Goal: Task Accomplishment & Management: Manage account settings

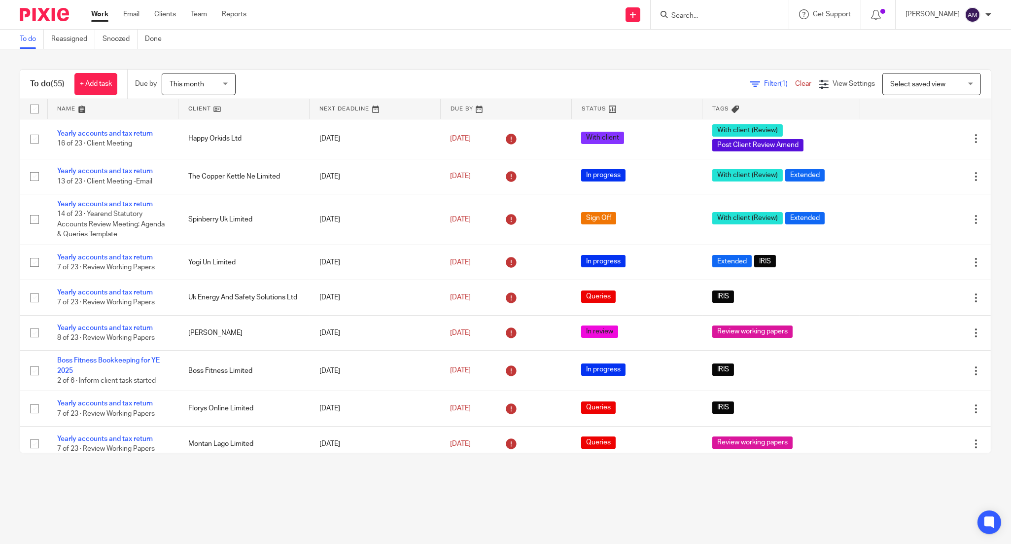
click at [703, 17] on input "Search" at bounding box center [714, 16] width 89 height 9
type input "ah"
click at [785, 46] on link at bounding box center [774, 42] width 213 height 23
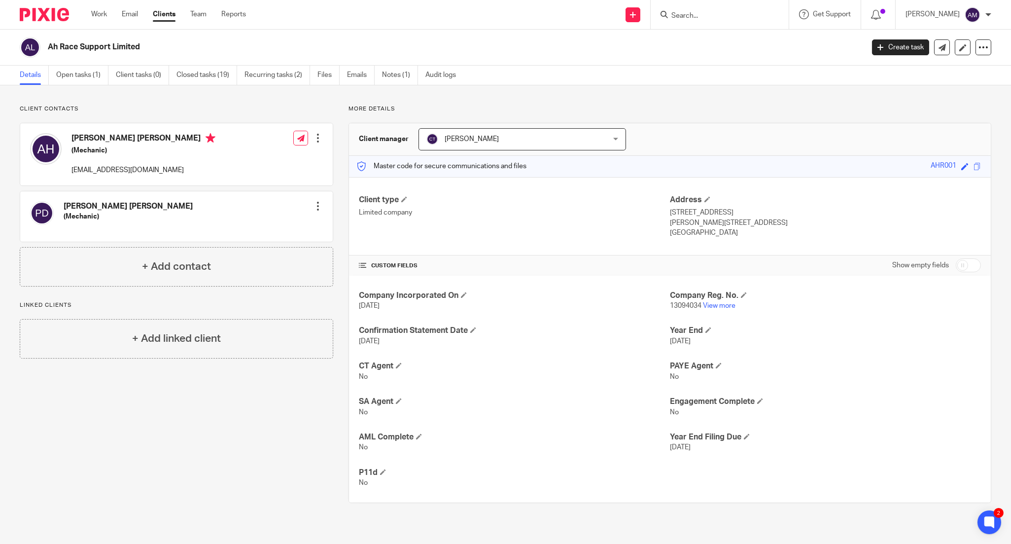
click at [736, 12] on input "Search" at bounding box center [714, 16] width 89 height 9
click at [82, 77] on link "Open tasks (1)" at bounding box center [82, 75] width 52 height 19
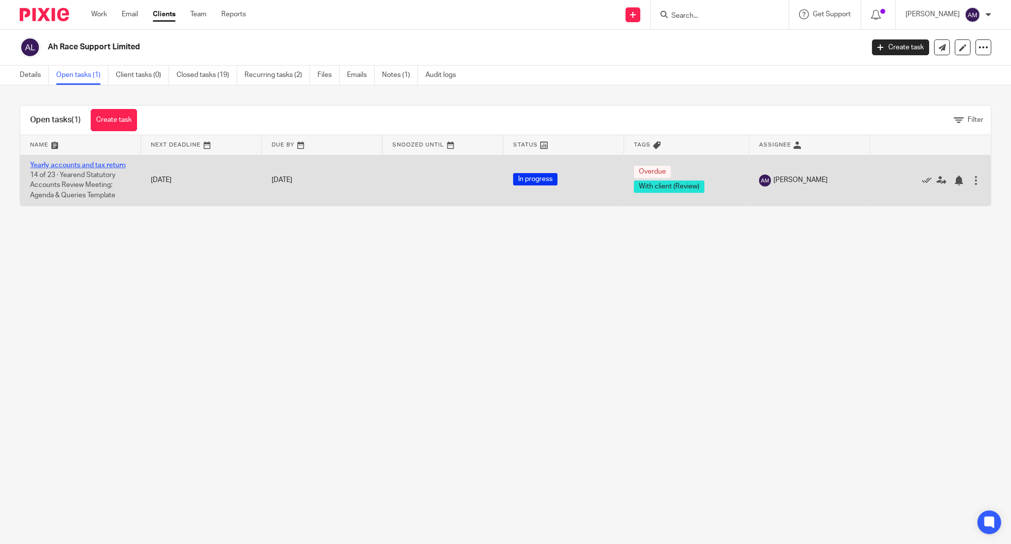
click at [95, 165] on link "Yearly accounts and tax return" at bounding box center [78, 165] width 96 height 7
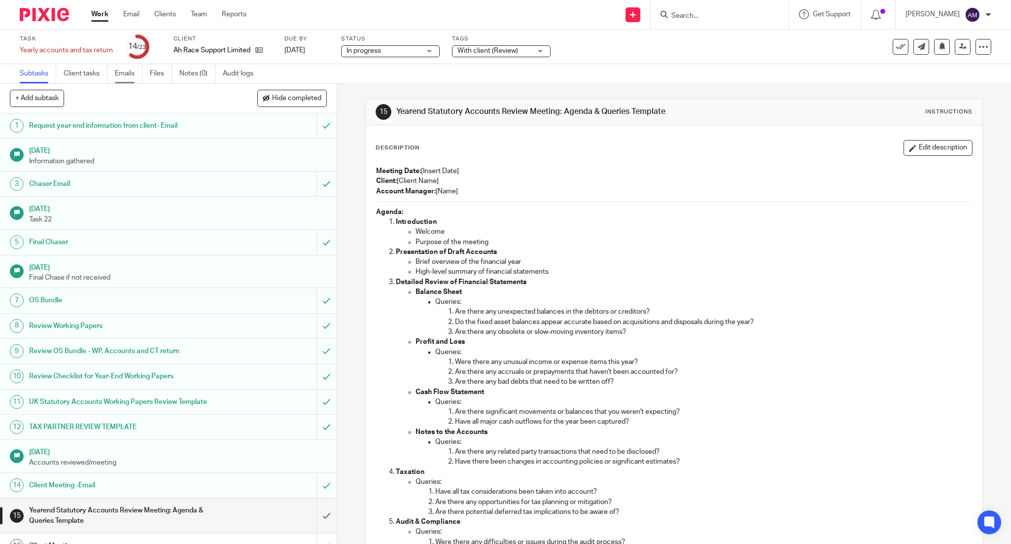
click at [126, 73] on link "Emails" at bounding box center [129, 73] width 28 height 19
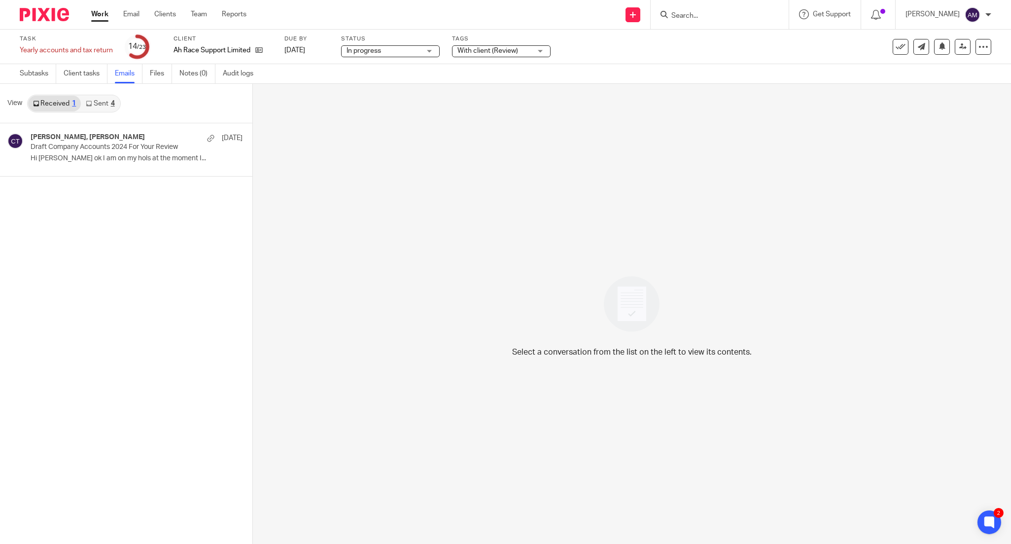
click at [100, 105] on link "Sent 4" at bounding box center [100, 104] width 38 height 16
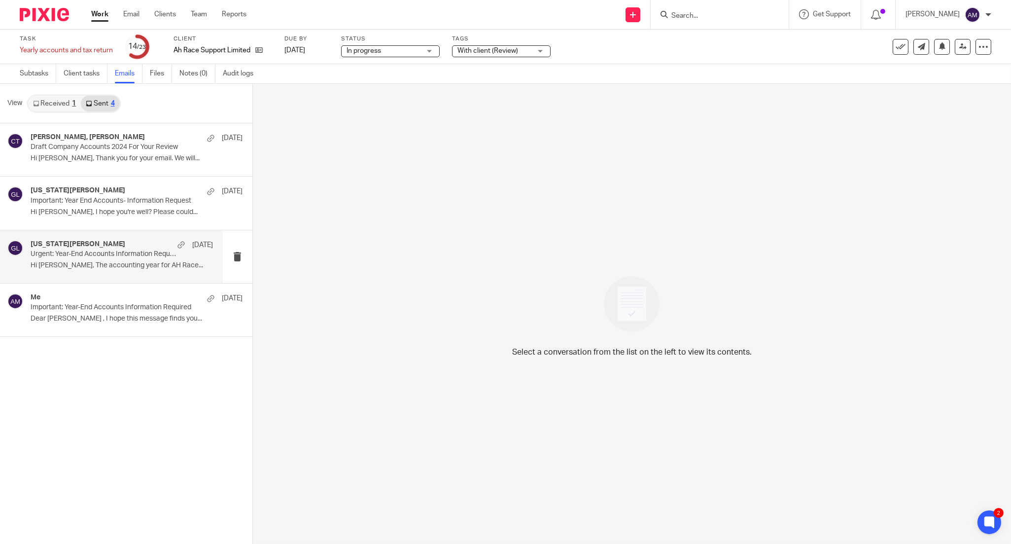
click at [107, 256] on p "Urgent: Year-End Accounts Information Required" at bounding box center [104, 254] width 146 height 8
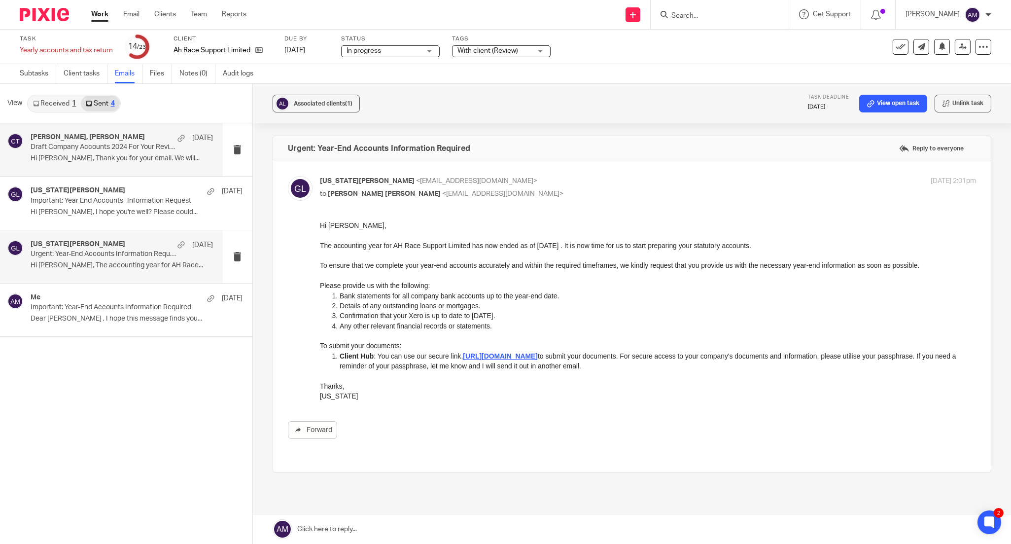
click at [91, 154] on p "Hi [PERSON_NAME], Thank you for your email. We will..." at bounding box center [122, 158] width 182 height 8
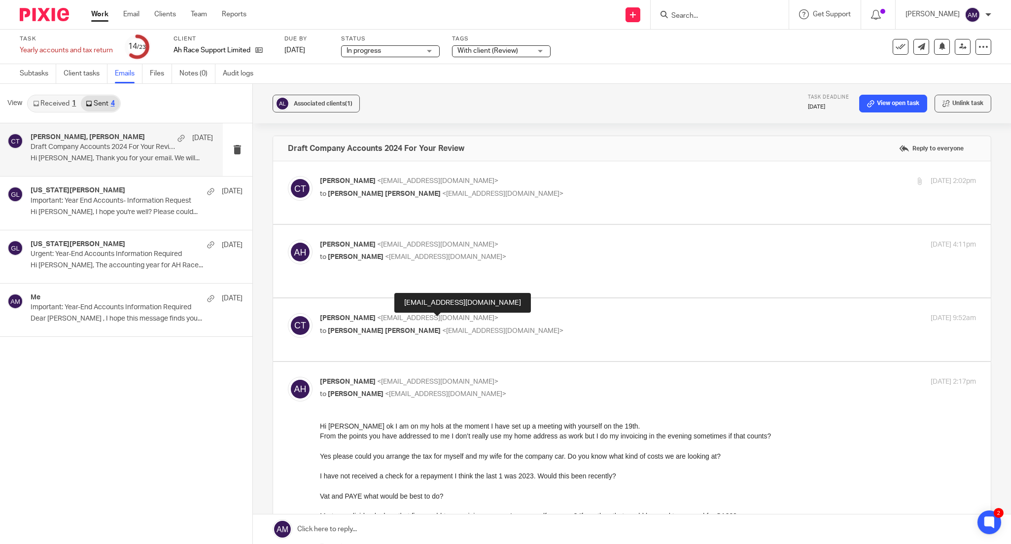
click at [442, 327] on span "<[EMAIL_ADDRESS][DOMAIN_NAME]>" at bounding box center [502, 330] width 121 height 7
checkbox input "true"
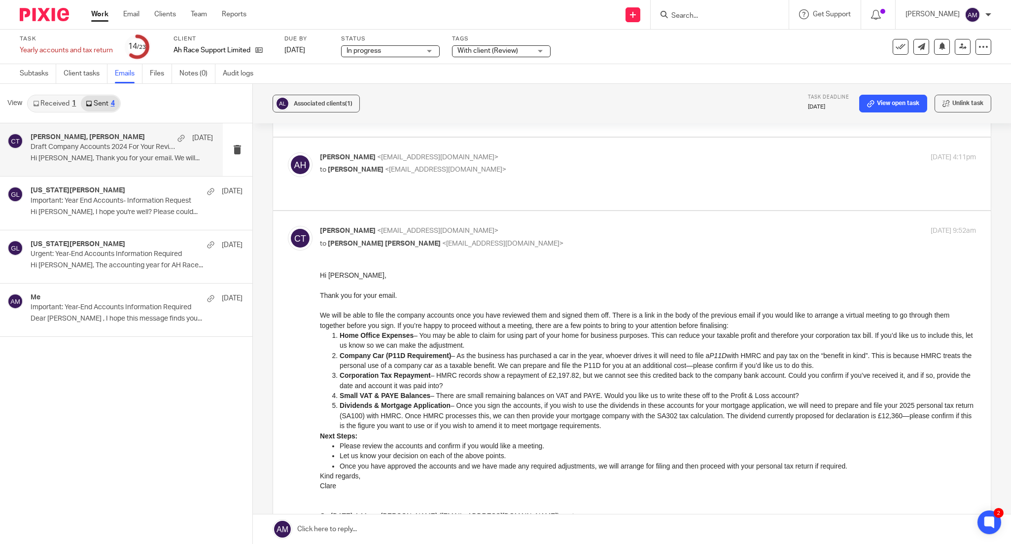
scroll to position [109, 0]
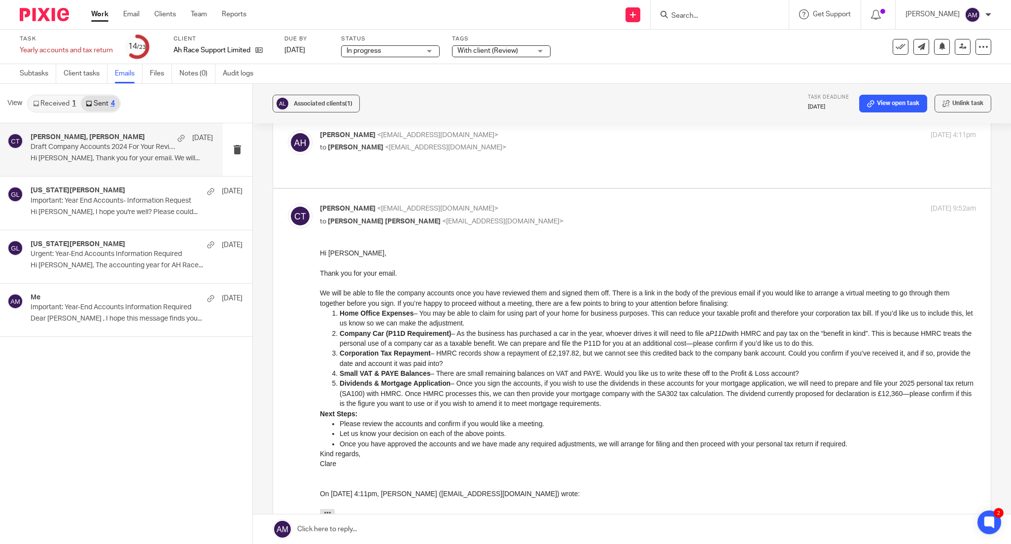
click at [31, 376] on div "[PERSON_NAME], [PERSON_NAME] [DATE] Draft Company Accounts 2024 For Your Review…" at bounding box center [126, 333] width 252 height 420
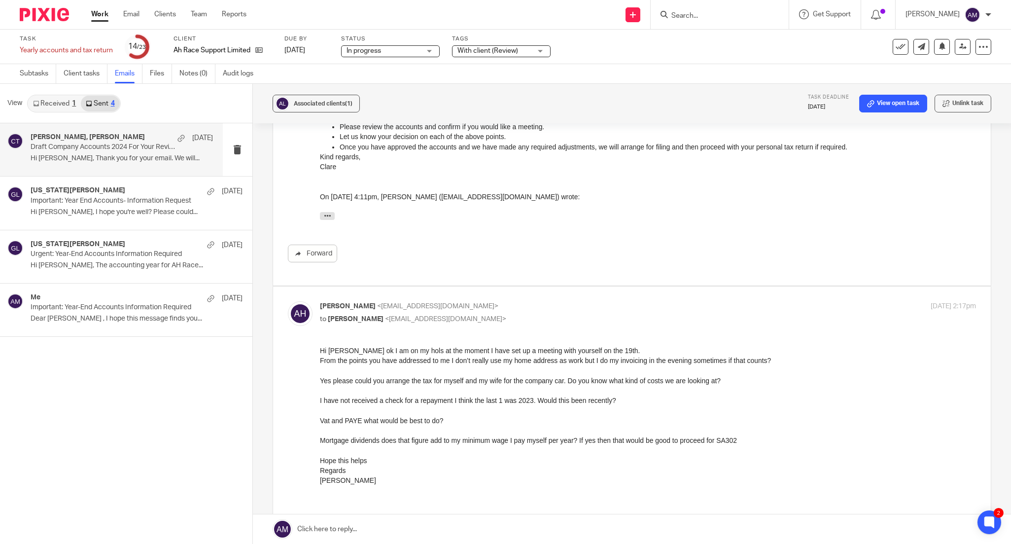
scroll to position [0, 0]
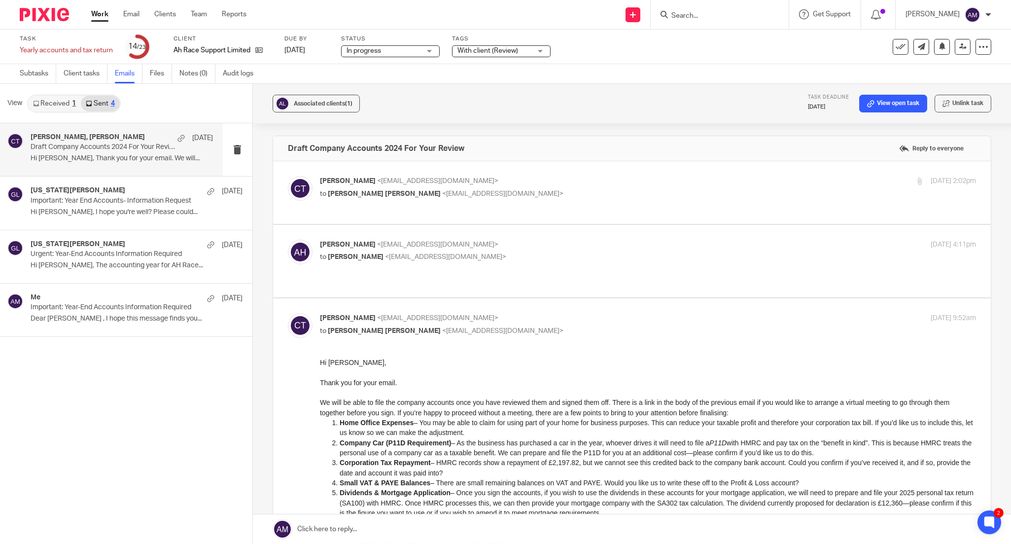
click at [46, 104] on link "Received 1" at bounding box center [54, 104] width 53 height 16
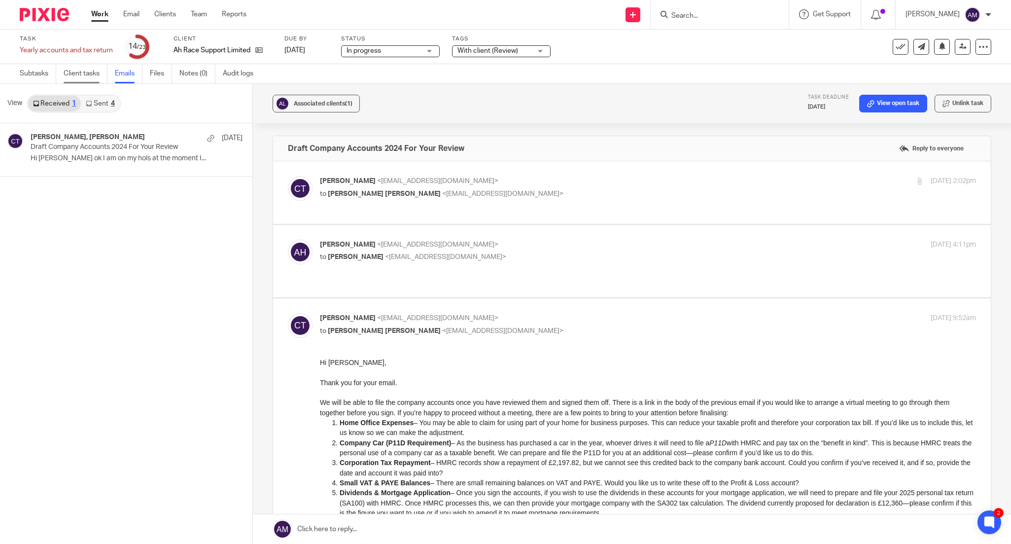
click at [77, 80] on link "Client tasks" at bounding box center [86, 73] width 44 height 19
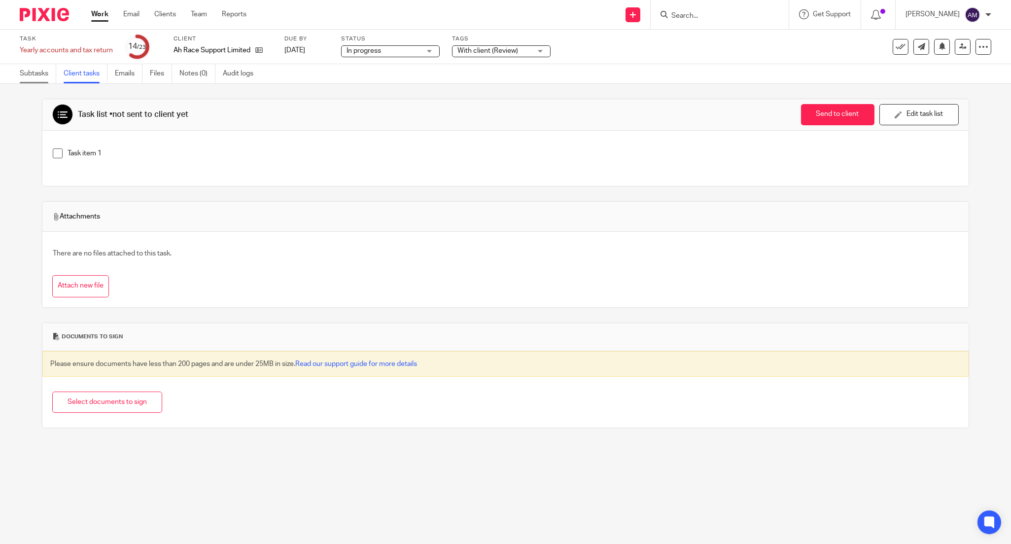
click at [33, 75] on link "Subtasks" at bounding box center [38, 73] width 36 height 19
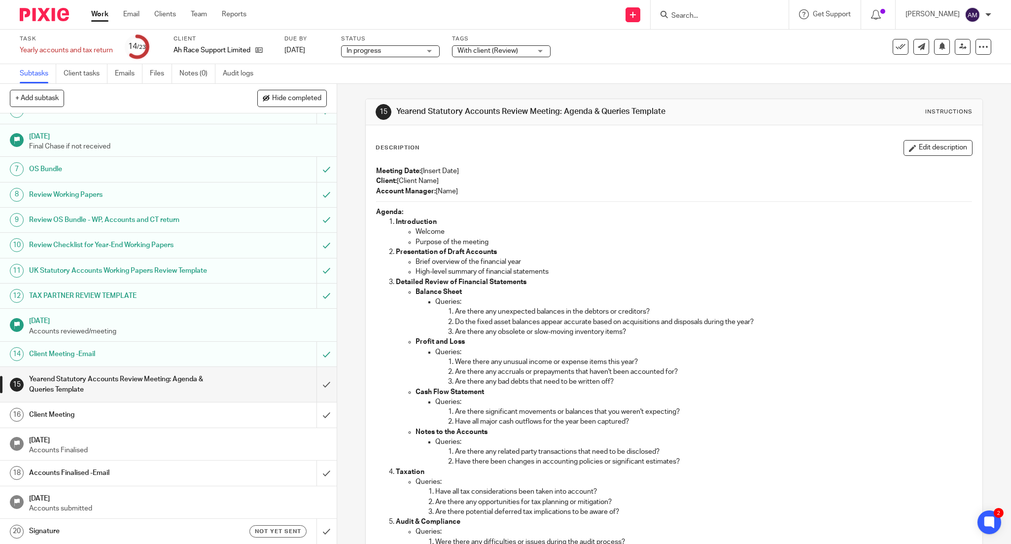
scroll to position [153, 0]
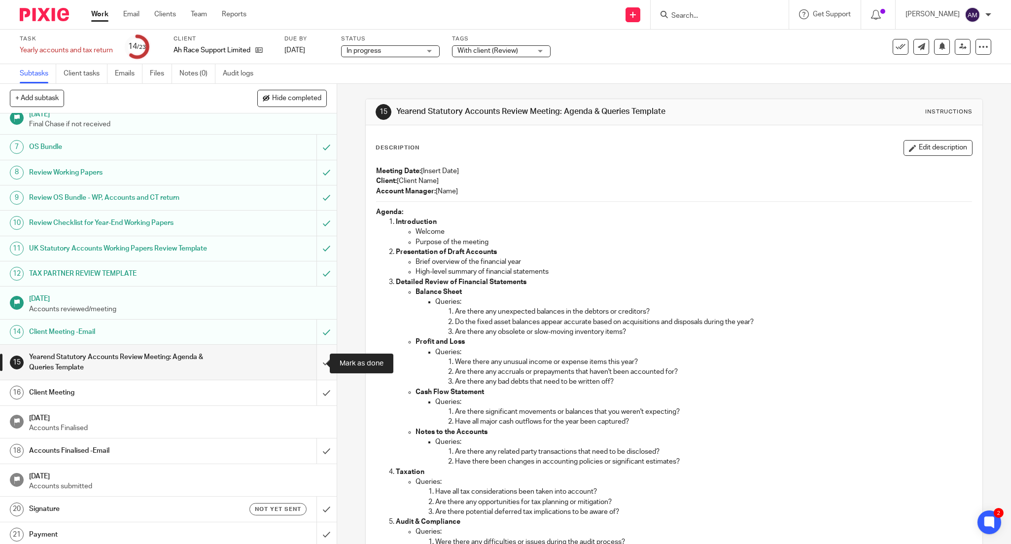
click at [312, 363] on input "submit" at bounding box center [168, 362] width 337 height 35
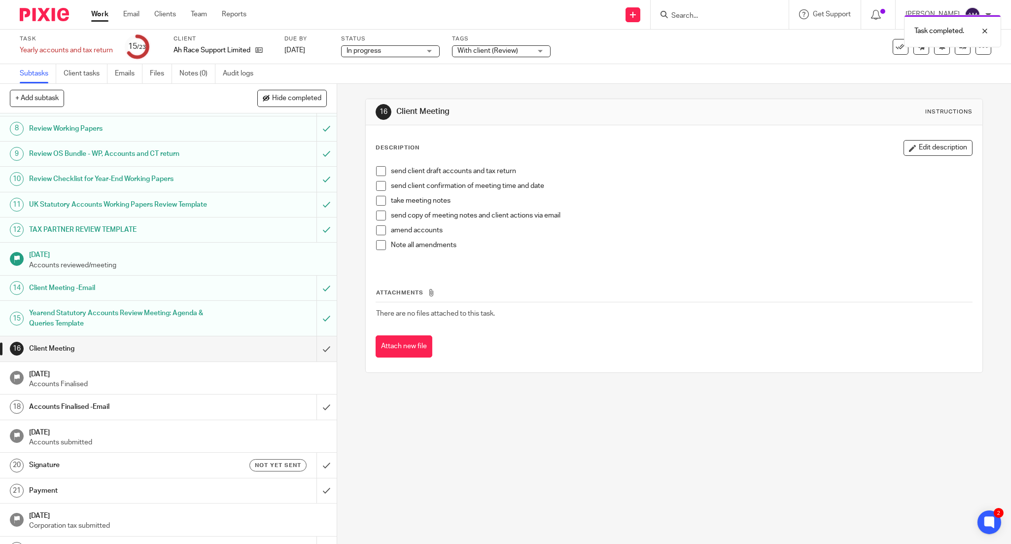
scroll to position [216, 0]
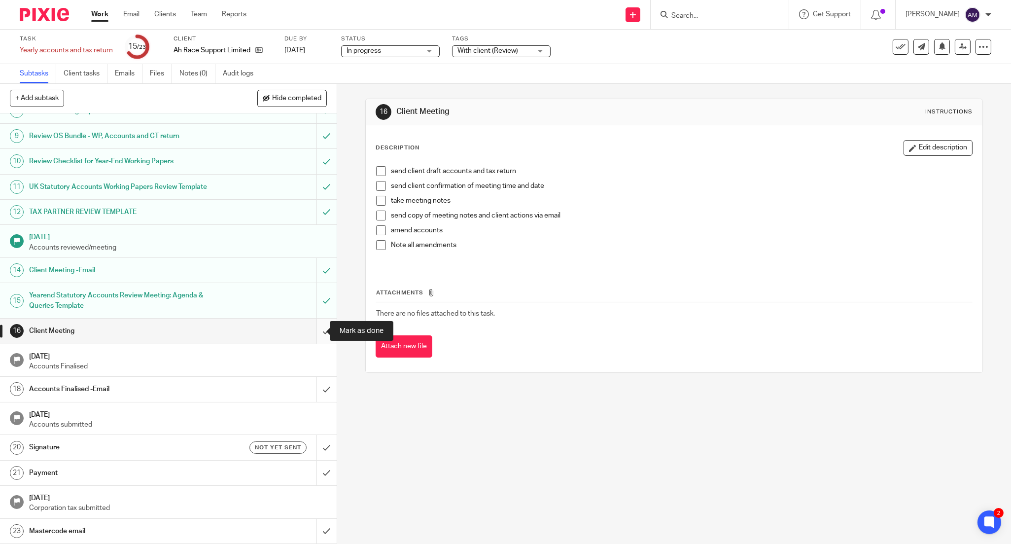
click at [316, 335] on input "submit" at bounding box center [168, 330] width 337 height 25
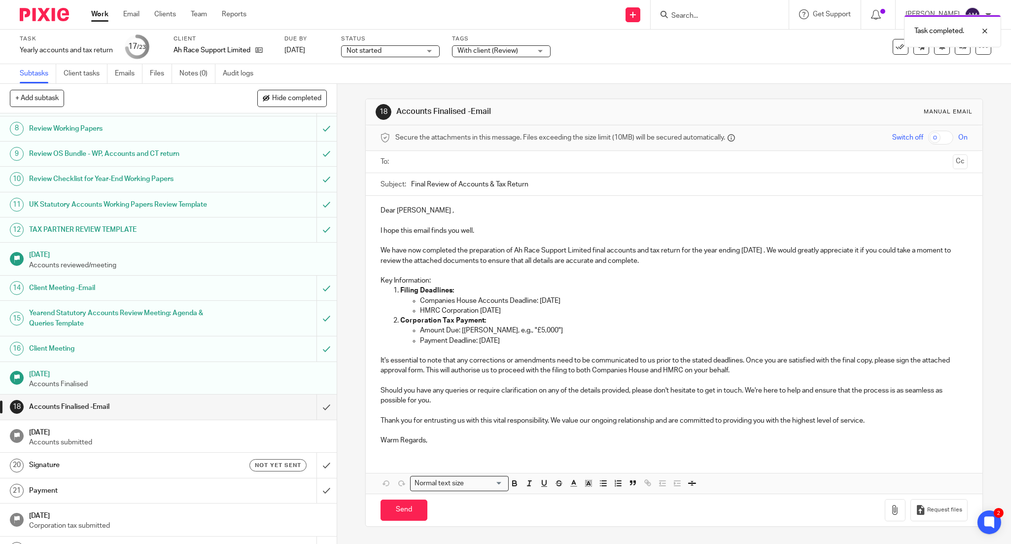
scroll to position [216, 0]
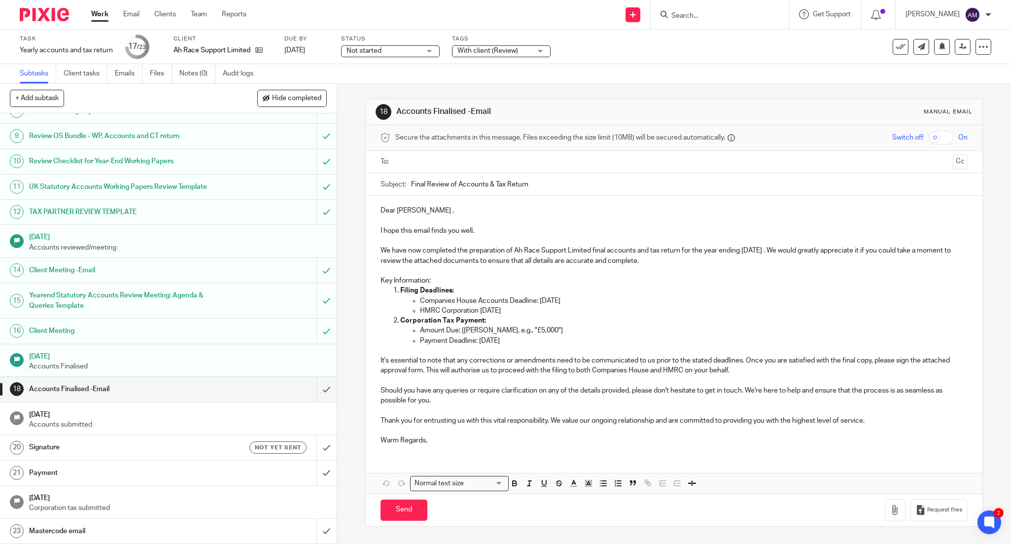
click at [235, 333] on div "Client Meeting" at bounding box center [167, 330] width 277 height 15
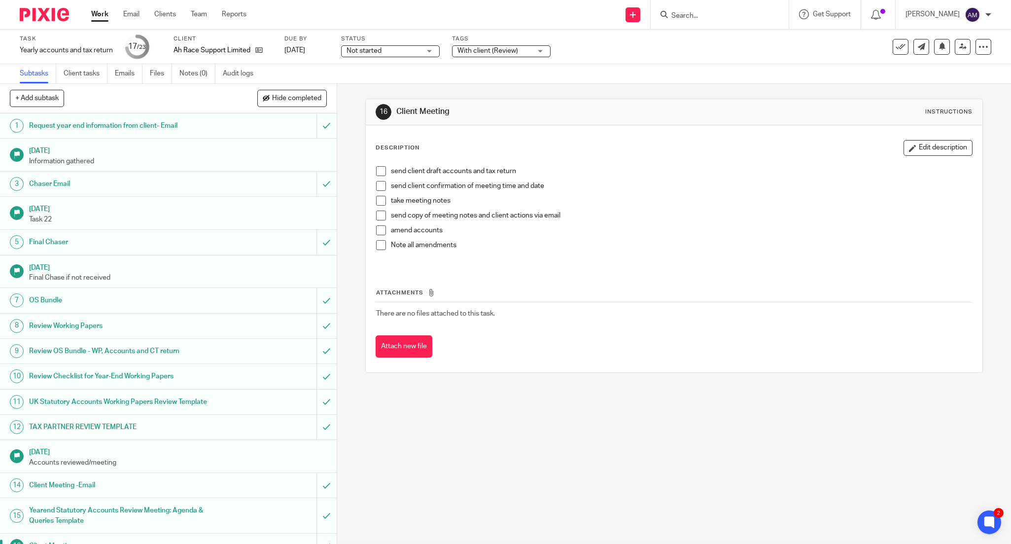
click at [120, 491] on h1 "Client Meeting -Email" at bounding box center [121, 485] width 185 height 15
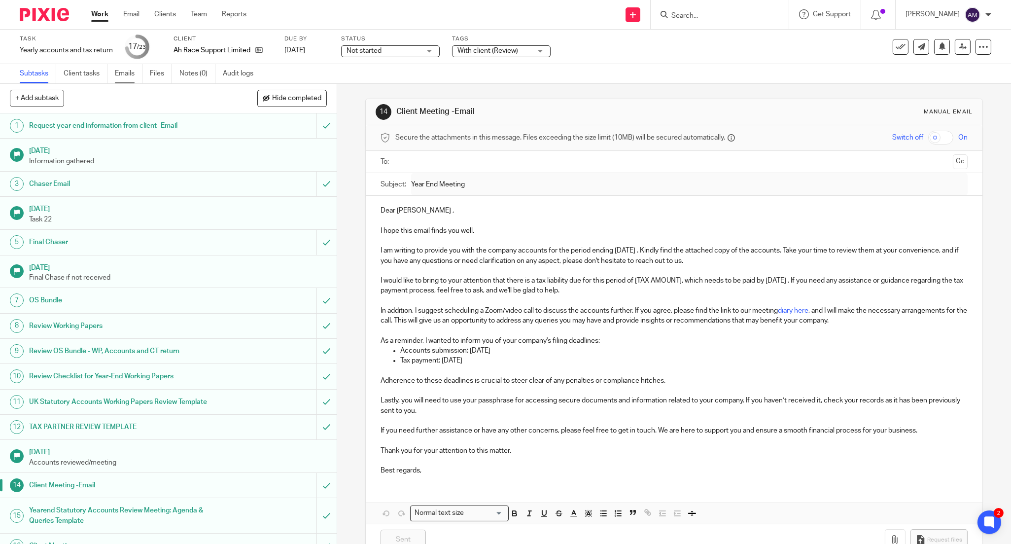
click at [119, 71] on link "Emails" at bounding box center [129, 73] width 28 height 19
click at [121, 76] on link "Emails" at bounding box center [129, 73] width 28 height 19
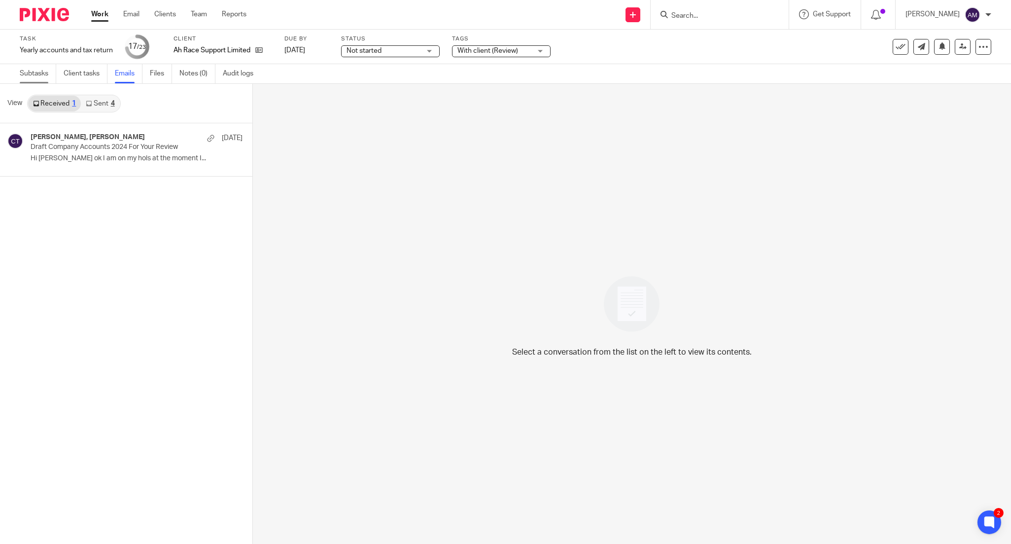
click at [30, 79] on link "Subtasks" at bounding box center [38, 73] width 36 height 19
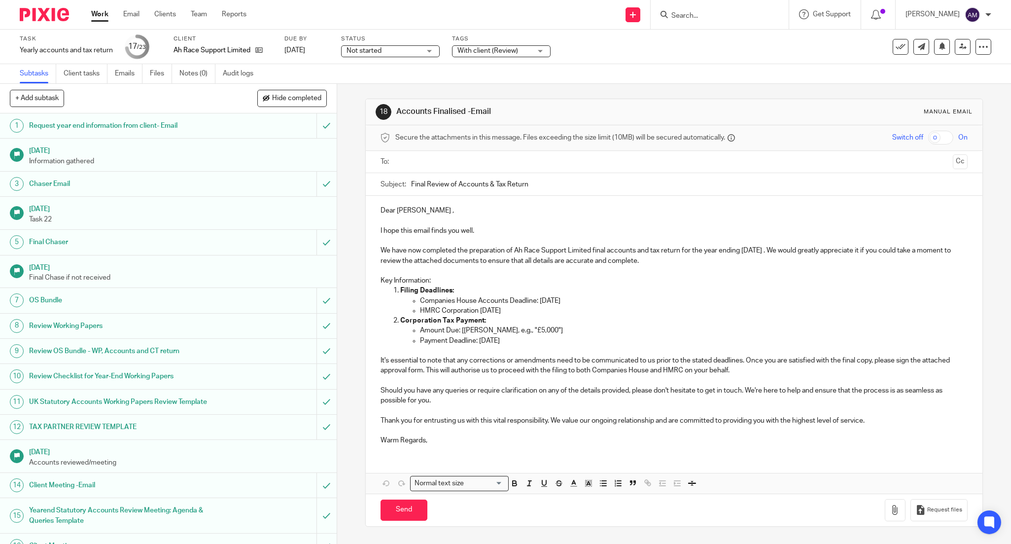
click at [411, 159] on input "text" at bounding box center [674, 161] width 550 height 11
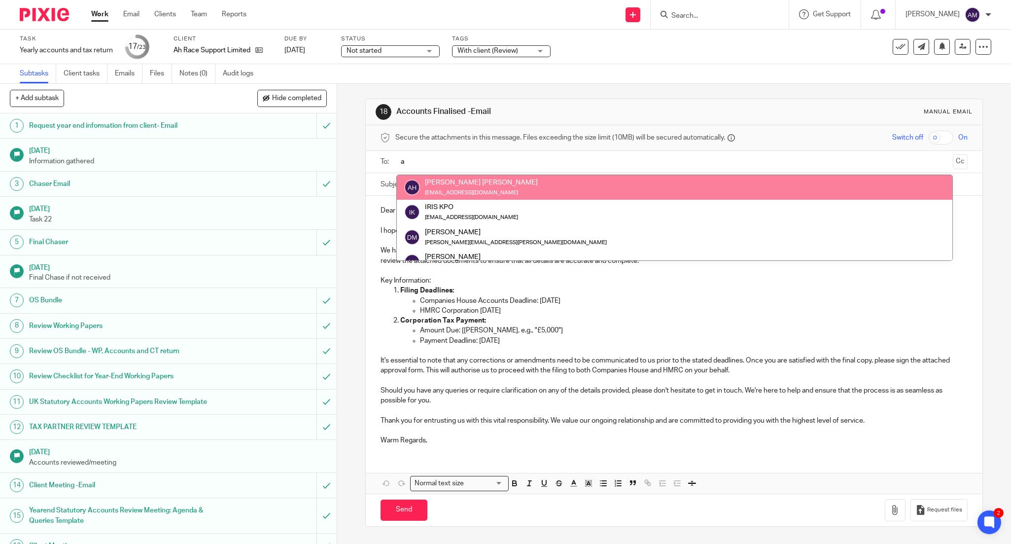
type input "a"
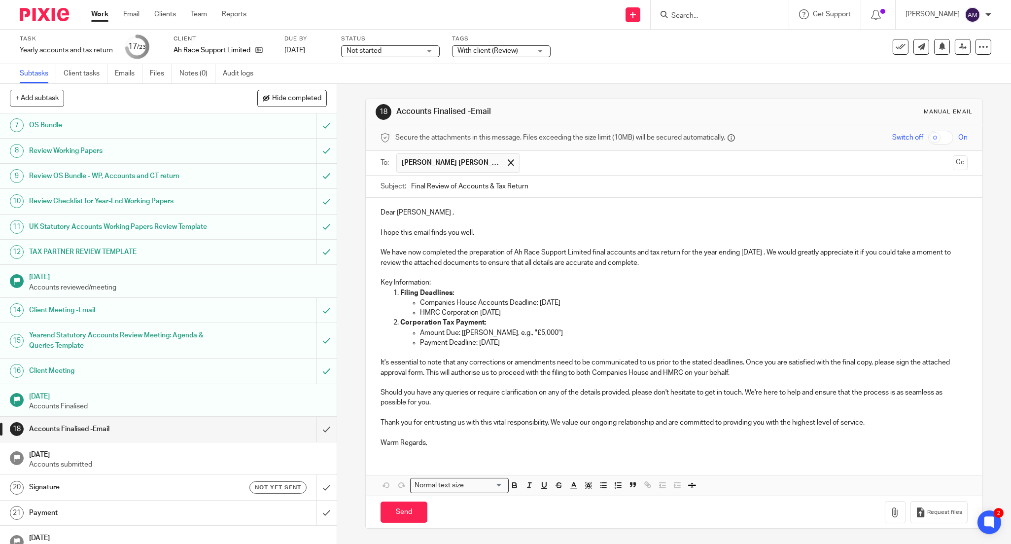
scroll to position [197, 0]
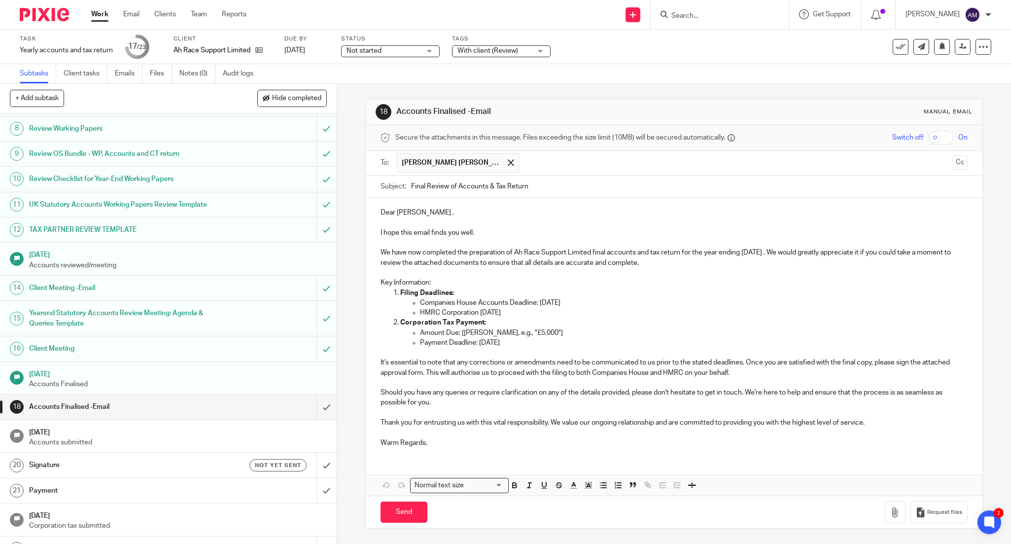
click at [176, 464] on h1 "Signature" at bounding box center [121, 464] width 185 height 15
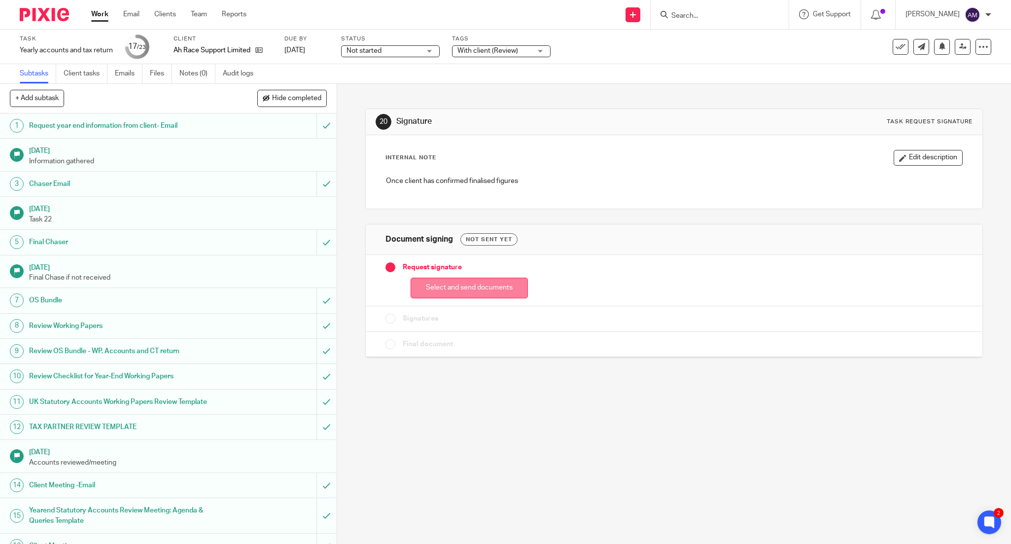
click at [475, 288] on button "Select and send documents" at bounding box center [469, 287] width 117 height 21
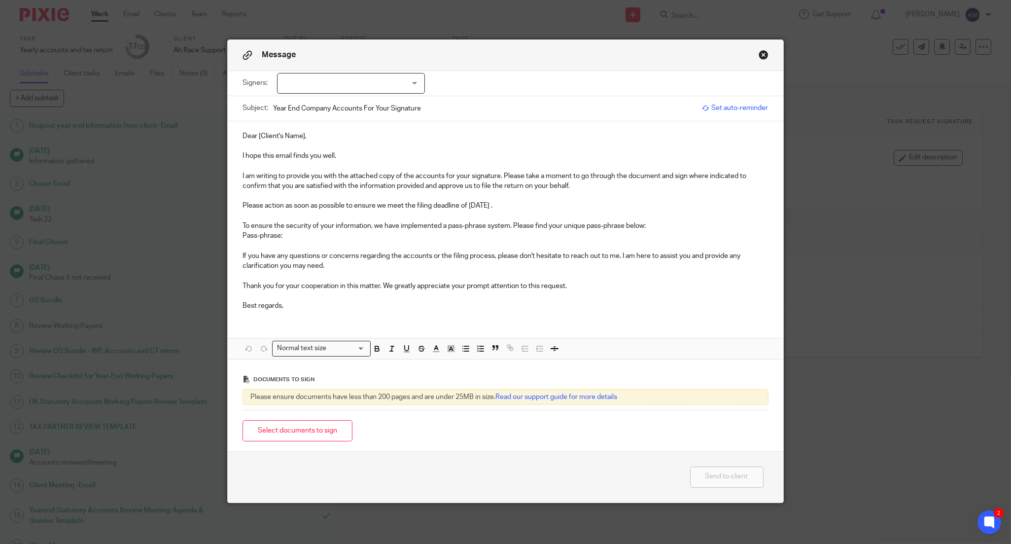
click at [409, 82] on div at bounding box center [351, 83] width 148 height 21
click at [374, 120] on li "[PERSON_NAME] [PERSON_NAME]" at bounding box center [347, 124] width 147 height 20
checkbox input "true"
click at [324, 144] on p at bounding box center [504, 146] width 525 height 10
click at [303, 137] on p "Dear [Client's Name]," at bounding box center [504, 136] width 525 height 10
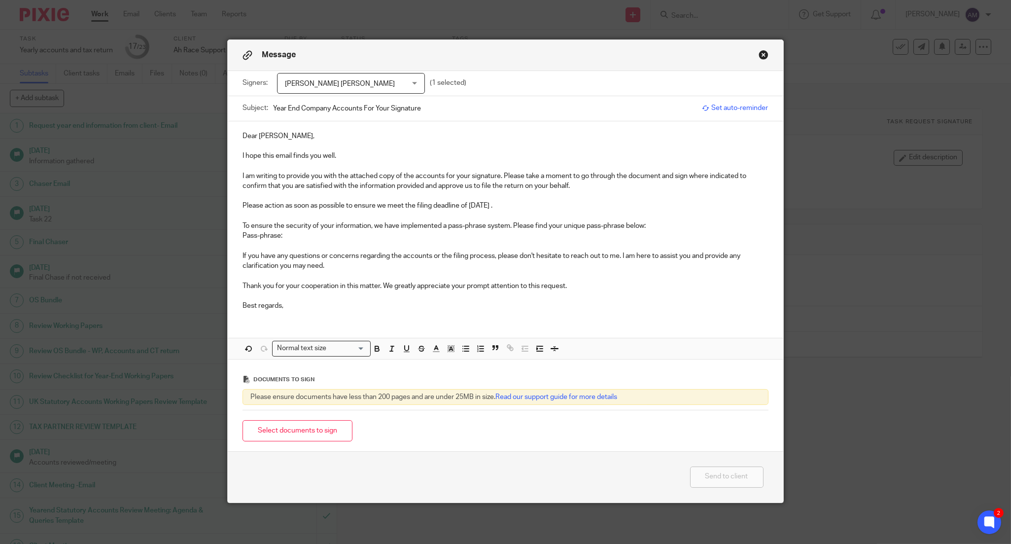
click at [529, 206] on p "Please action as soon as possible to ensure we meet the filing deadline of 30 S…" at bounding box center [504, 206] width 525 height 10
click at [288, 236] on p "Pass-phrase:" at bounding box center [504, 236] width 525 height 10
click at [296, 436] on button "Select documents to sign" at bounding box center [297, 430] width 110 height 21
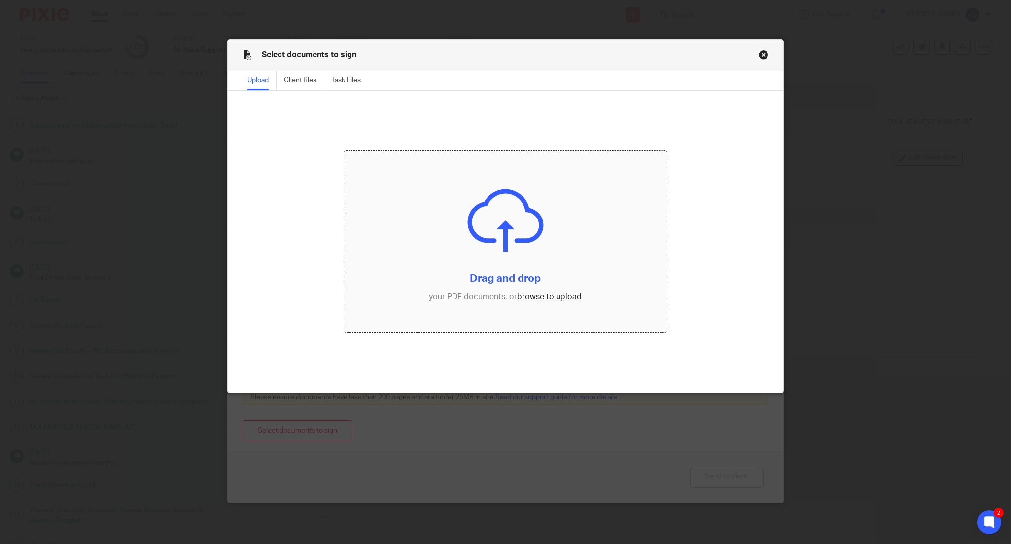
click at [553, 296] on input "file" at bounding box center [505, 241] width 323 height 181
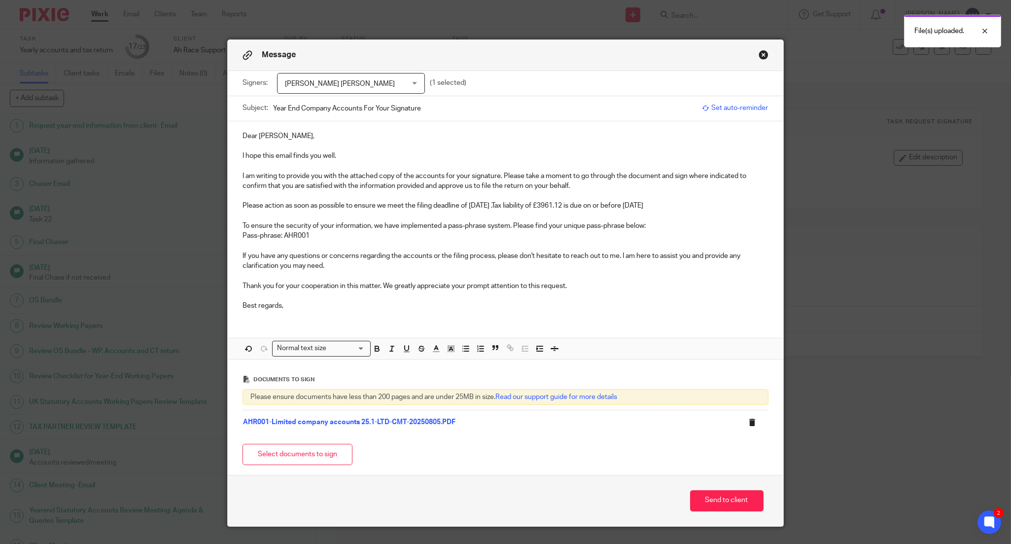
click at [749, 425] on icon at bounding box center [752, 421] width 7 height 7
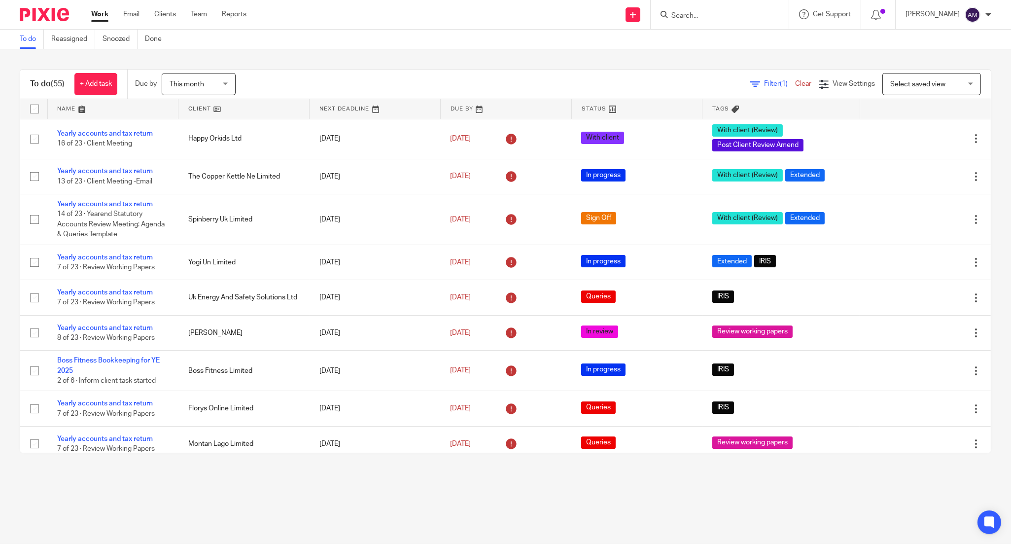
click at [707, 12] on input "Search" at bounding box center [714, 16] width 89 height 9
type input "ah"
click at [730, 49] on link at bounding box center [774, 42] width 213 height 23
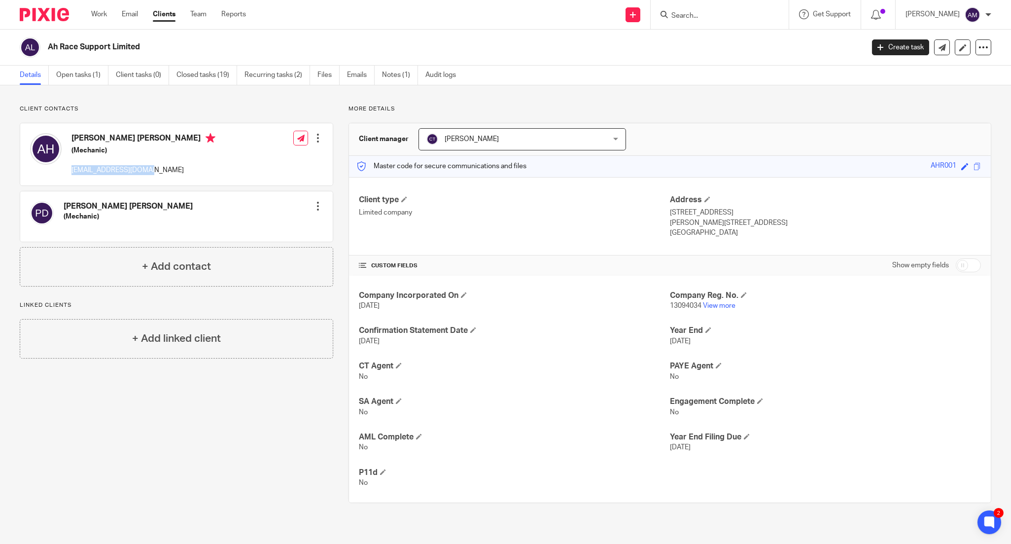
drag, startPoint x: 144, startPoint y: 170, endPoint x: 70, endPoint y: 169, distance: 73.9
click at [70, 169] on div "[PERSON_NAME] [PERSON_NAME] (Mechanic) [EMAIL_ADDRESS][DOMAIN_NAME]" at bounding box center [122, 154] width 185 height 52
copy p "[EMAIL_ADDRESS][DOMAIN_NAME]"
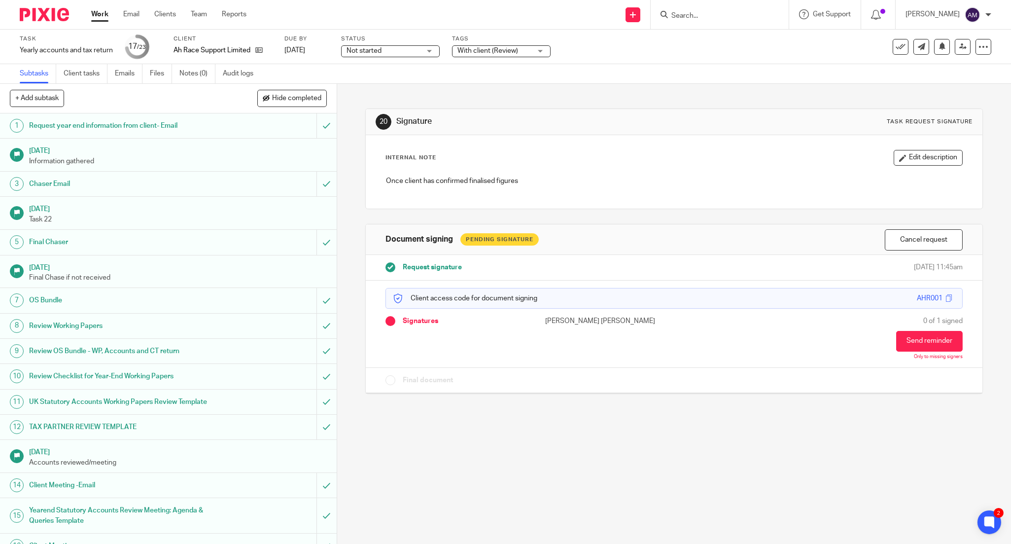
scroll to position [216, 0]
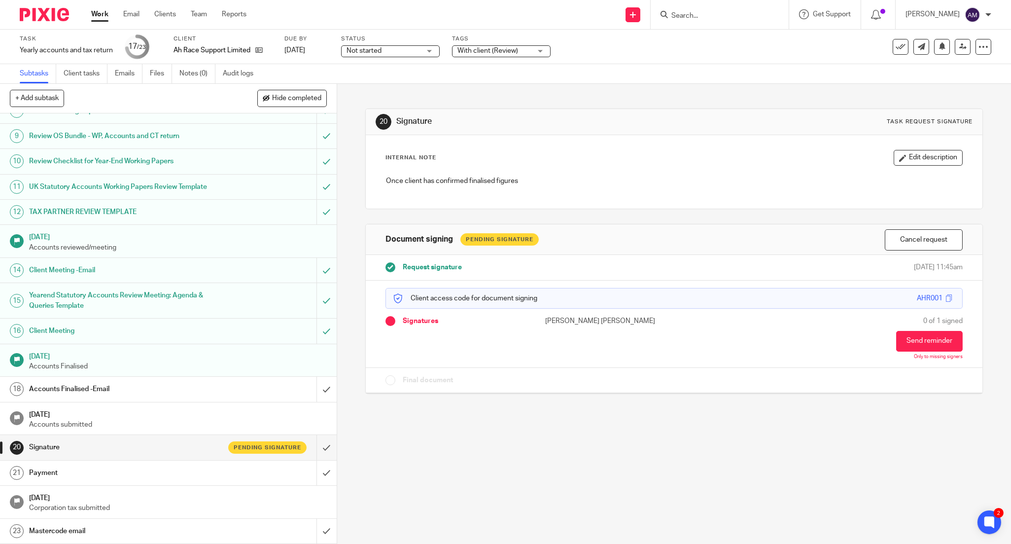
click at [228, 448] on div "Pending signature" at bounding box center [267, 447] width 78 height 12
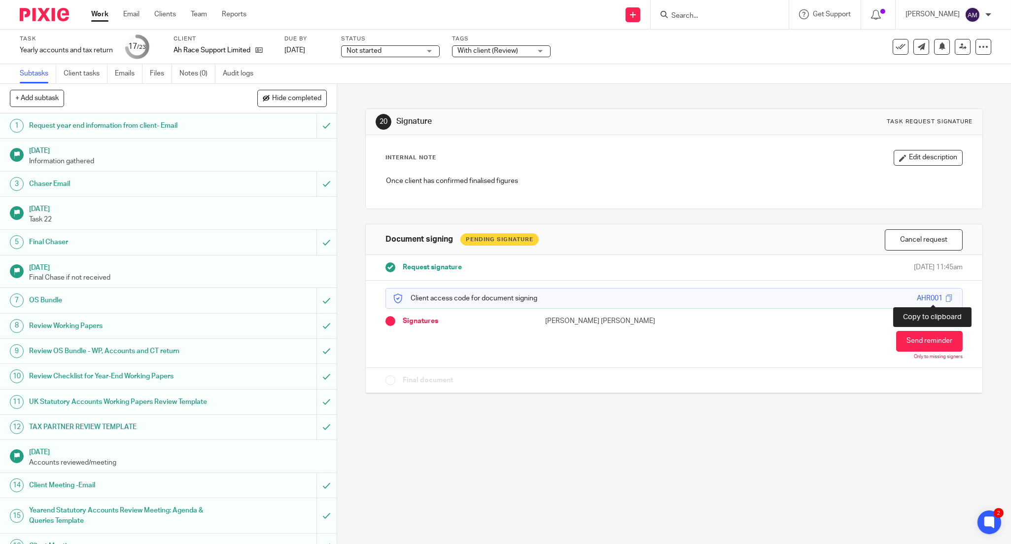
click at [945, 299] on span at bounding box center [948, 297] width 7 height 7
